Goal: Information Seeking & Learning: Learn about a topic

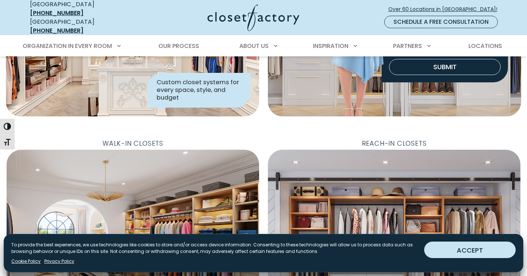
scroll to position [242, 0]
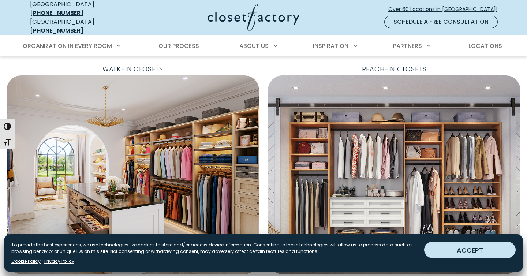
click at [492, 248] on button "ACCEPT" at bounding box center [469, 249] width 91 height 16
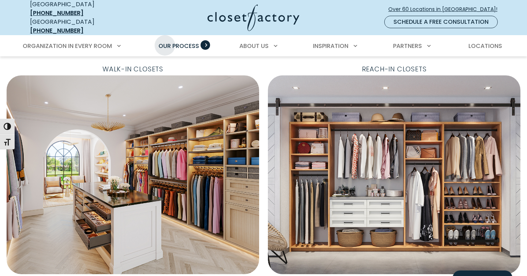
click at [165, 42] on span "Our Process" at bounding box center [178, 46] width 41 height 8
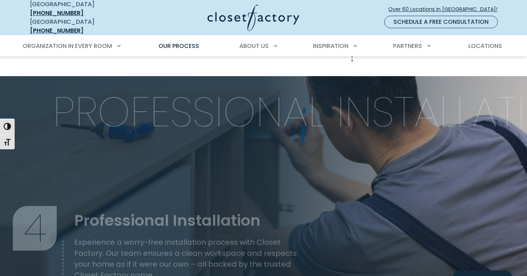
scroll to position [1048, 0]
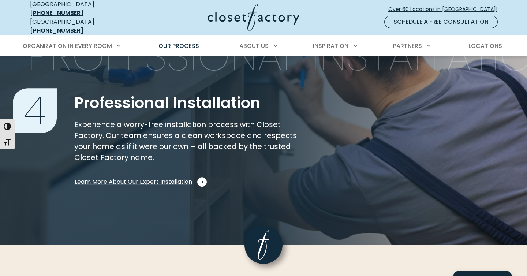
click at [136, 177] on span "Learn More About Our Expert Installation" at bounding box center [139, 182] width 129 height 10
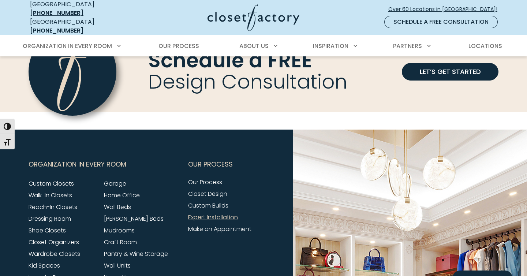
scroll to position [643, 0]
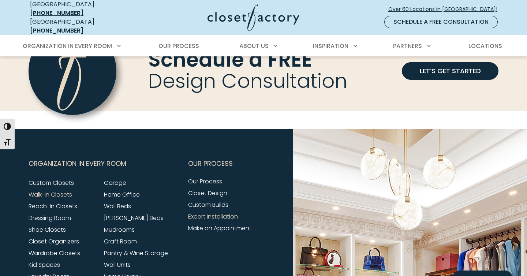
click at [53, 190] on link "Walk-In Closets" at bounding box center [51, 194] width 44 height 8
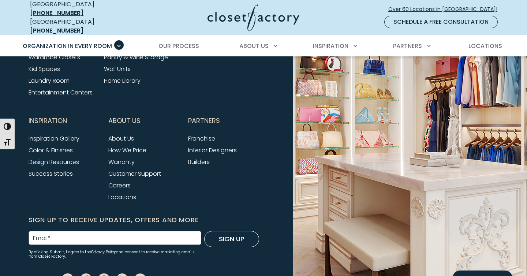
scroll to position [2524, 0]
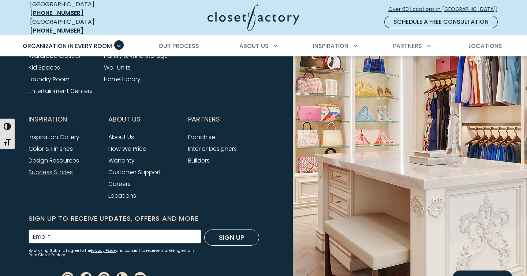
click at [57, 175] on link "Success Stories" at bounding box center [51, 172] width 44 height 8
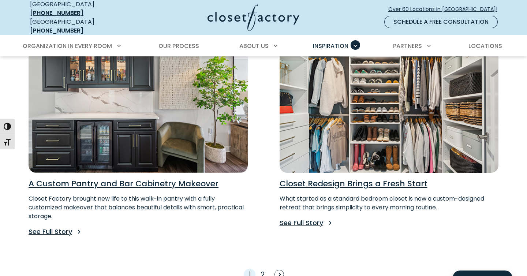
scroll to position [593, 0]
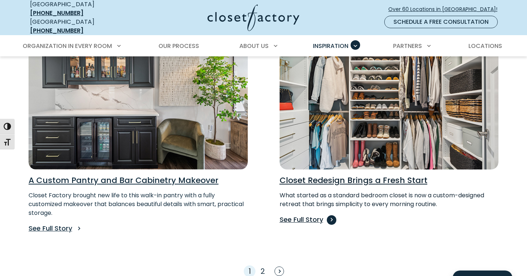
click at [310, 214] on p "See Full Story" at bounding box center [388, 219] width 219 height 10
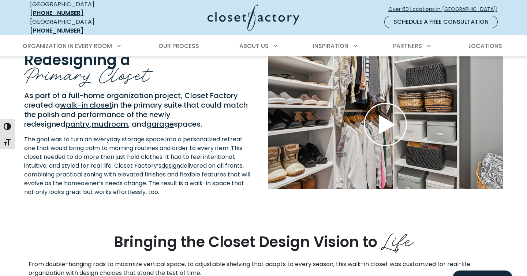
scroll to position [159, 0]
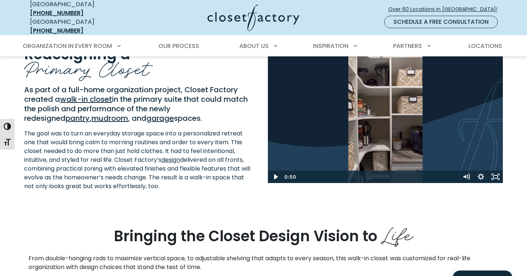
click at [384, 111] on use "Play Wistia video" at bounding box center [385, 118] width 42 height 42
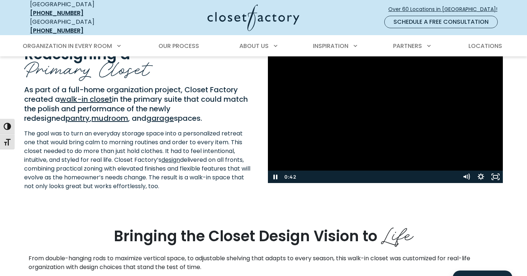
drag, startPoint x: 437, startPoint y: 132, endPoint x: 390, endPoint y: 53, distance: 92.0
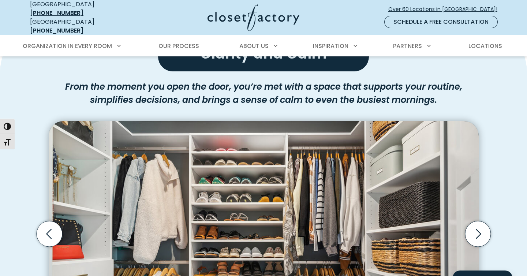
scroll to position [625, 0]
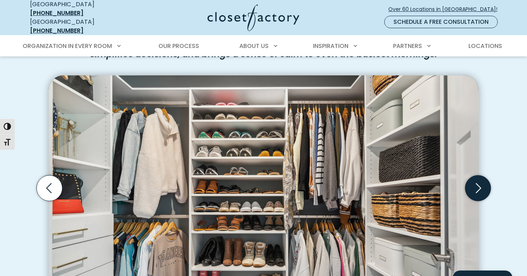
click at [474, 178] on icon "Next slide" at bounding box center [477, 188] width 26 height 26
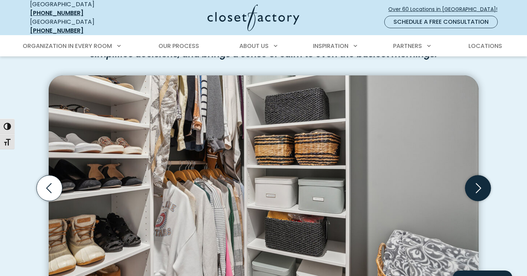
click at [474, 178] on icon "Next slide" at bounding box center [477, 188] width 26 height 26
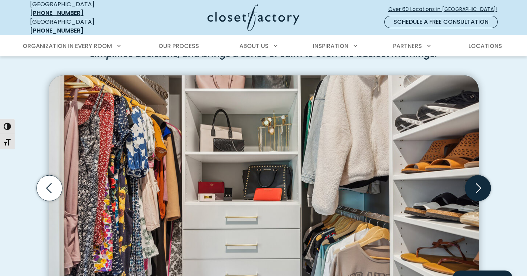
click at [474, 178] on icon "Next slide" at bounding box center [477, 188] width 26 height 26
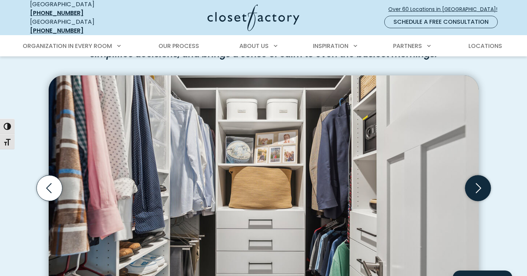
click at [474, 178] on icon "Next slide" at bounding box center [477, 188] width 26 height 26
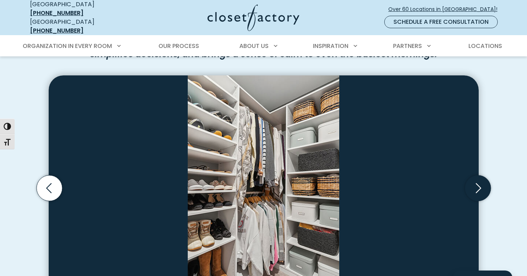
click at [474, 178] on icon "Next slide" at bounding box center [477, 188] width 26 height 26
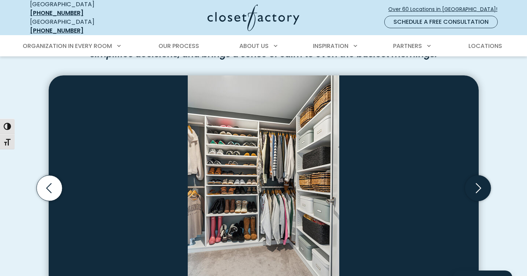
click at [474, 178] on icon "Next slide" at bounding box center [477, 188] width 26 height 26
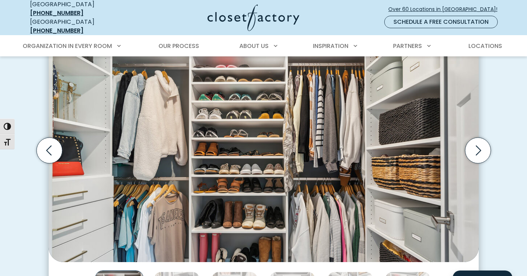
scroll to position [664, 0]
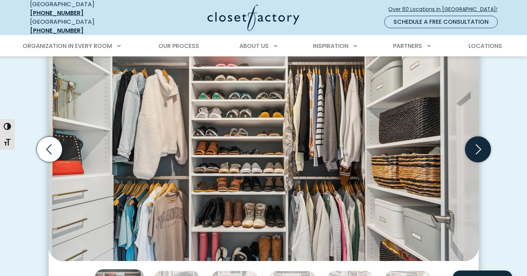
click at [489, 140] on icon "Next slide" at bounding box center [477, 149] width 26 height 26
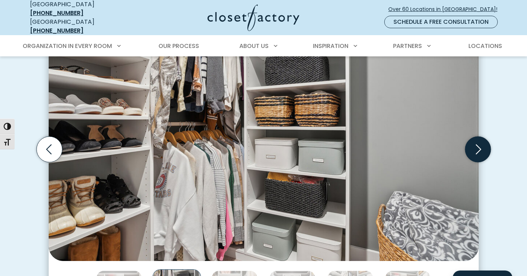
click at [480, 140] on icon "Next slide" at bounding box center [477, 149] width 26 height 26
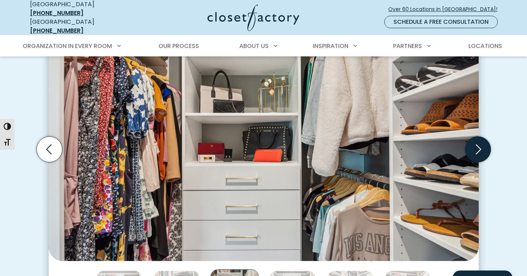
click at [480, 140] on icon "Next slide" at bounding box center [477, 149] width 26 height 26
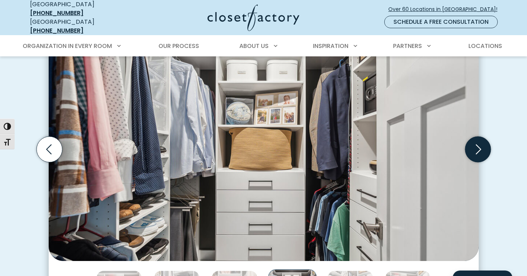
click at [480, 140] on icon "Next slide" at bounding box center [477, 149] width 26 height 26
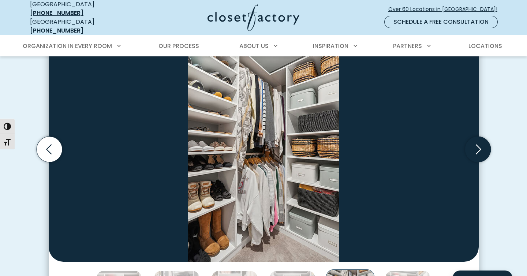
click at [480, 140] on icon "Next slide" at bounding box center [477, 149] width 26 height 26
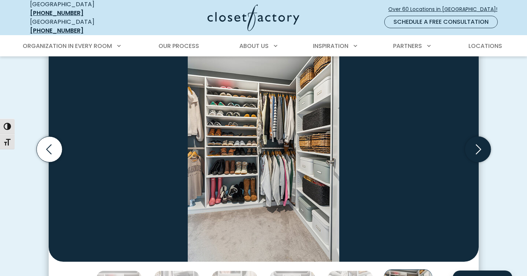
click at [480, 140] on icon "Next slide" at bounding box center [477, 149] width 26 height 26
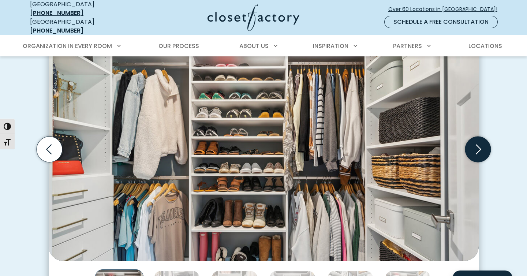
click at [480, 140] on icon "Next slide" at bounding box center [477, 149] width 26 height 26
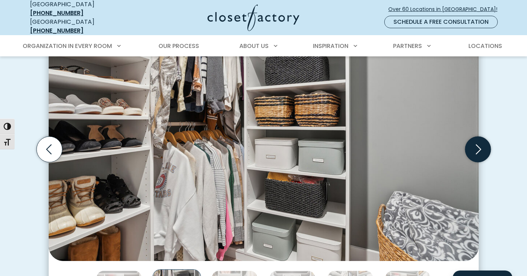
click at [480, 140] on icon "Next slide" at bounding box center [477, 149] width 26 height 26
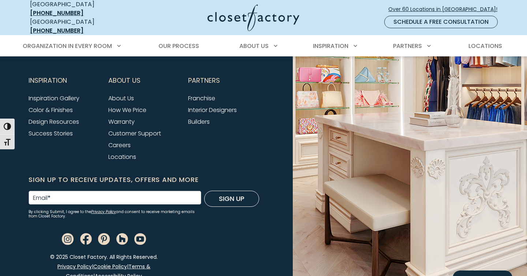
scroll to position [1346, 0]
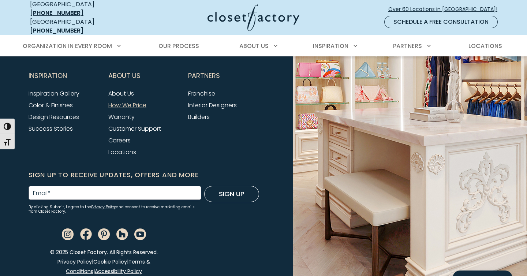
click at [118, 101] on link "How We Price" at bounding box center [127, 105] width 38 height 8
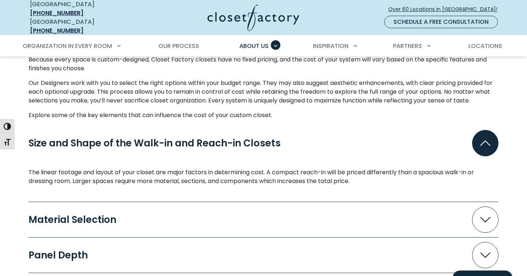
scroll to position [615, 0]
